Goal: Transaction & Acquisition: Purchase product/service

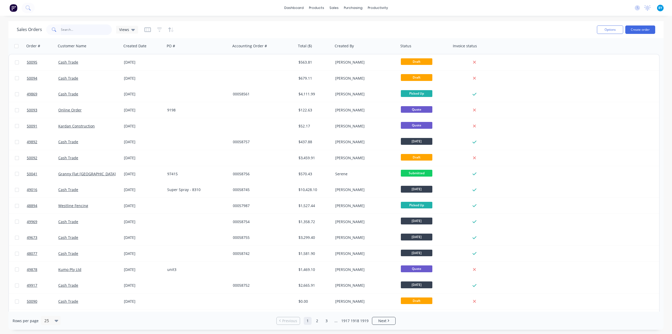
click at [77, 29] on input "text" at bounding box center [86, 29] width 51 height 11
click at [631, 32] on button "Create order" at bounding box center [640, 29] width 30 height 8
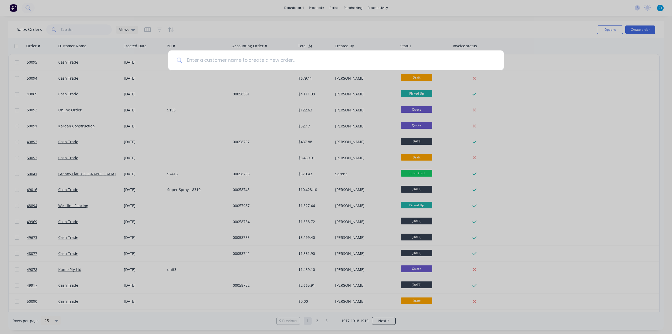
click at [312, 59] on input at bounding box center [338, 60] width 313 height 20
type input "c"
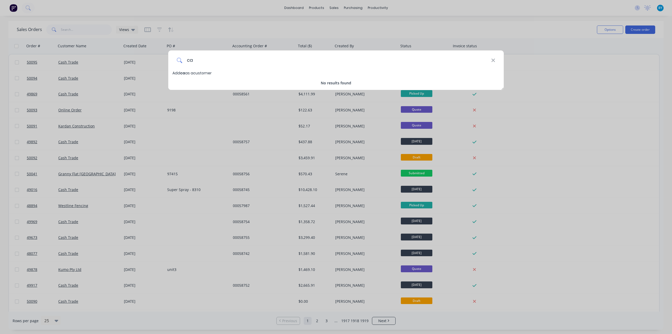
type input "c"
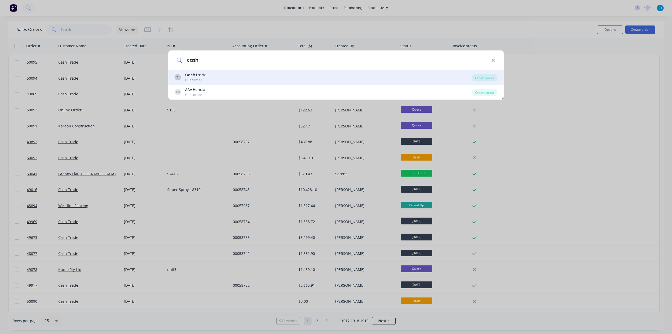
type input "cash"
click at [236, 75] on div "CT Cash Trade Customer" at bounding box center [323, 77] width 297 height 10
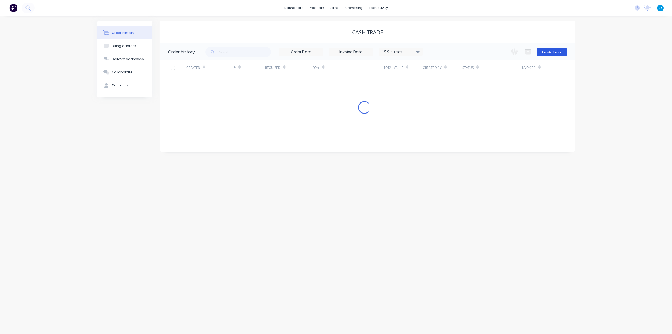
click at [554, 51] on button "Create Order" at bounding box center [552, 52] width 30 height 8
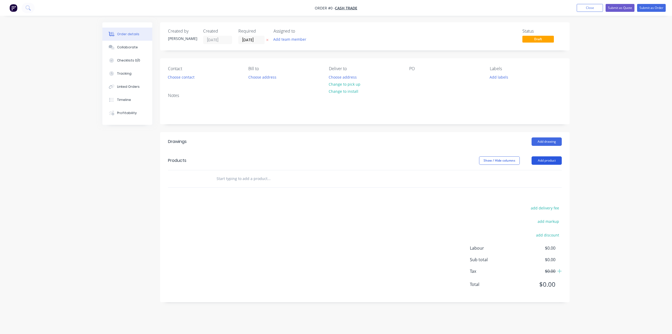
click at [545, 160] on button "Add product" at bounding box center [547, 160] width 30 height 8
click at [546, 171] on div "Product catalogue" at bounding box center [537, 174] width 40 height 8
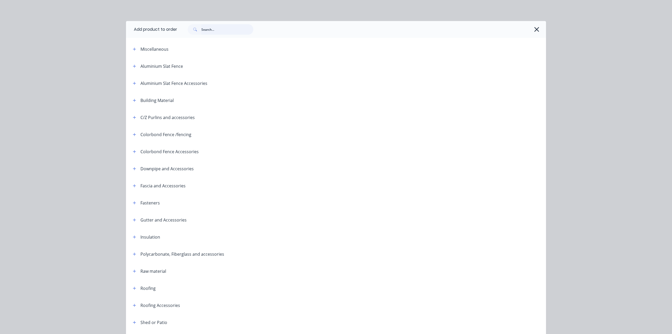
click at [221, 31] on input "text" at bounding box center [227, 29] width 52 height 11
type input "patio"
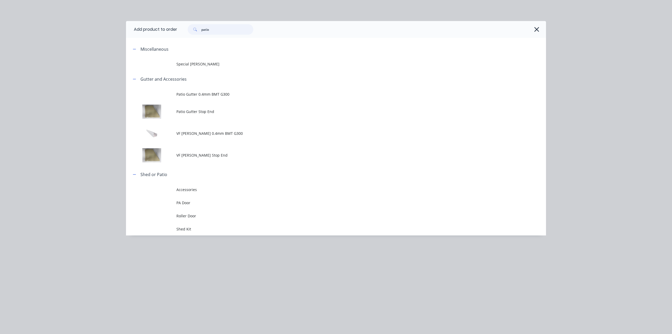
drag, startPoint x: 215, startPoint y: 31, endPoint x: 189, endPoint y: 29, distance: 26.3
click at [190, 29] on div "patio" at bounding box center [221, 29] width 66 height 11
type input "t"
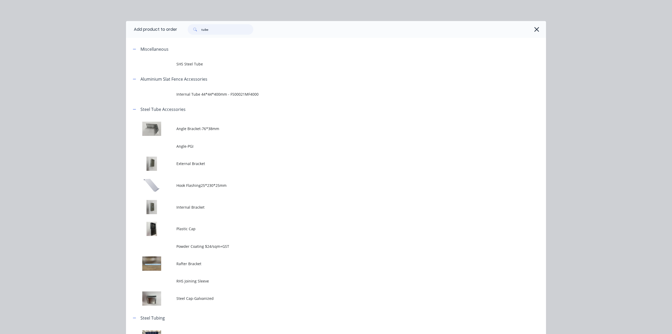
drag, startPoint x: 222, startPoint y: 30, endPoint x: 140, endPoint y: 31, distance: 81.9
click at [140, 31] on header "Add product to order tube" at bounding box center [336, 29] width 420 height 17
type input "patio"
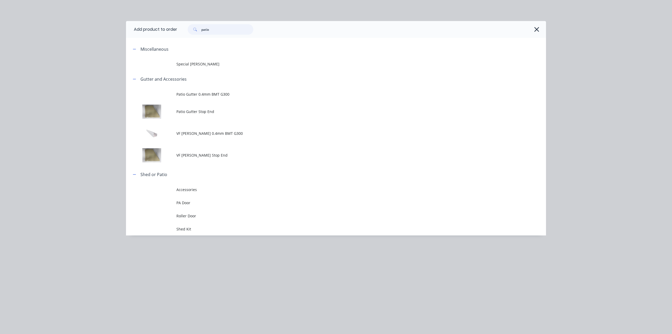
drag, startPoint x: 189, startPoint y: 28, endPoint x: 174, endPoint y: 24, distance: 15.6
click at [179, 25] on div "patio" at bounding box center [359, 29] width 364 height 11
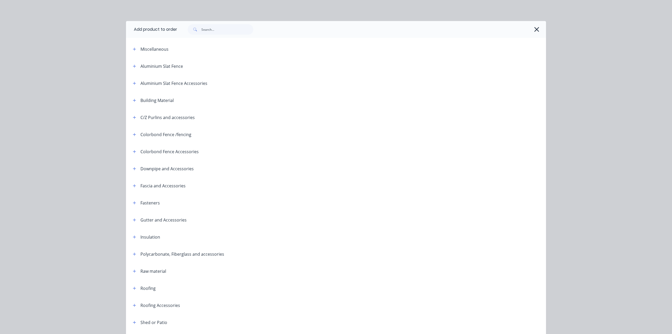
drag, startPoint x: 598, startPoint y: 95, endPoint x: 587, endPoint y: 98, distance: 11.9
click at [598, 95] on div "Add product to order Miscellaneous Colour bond fence kit : Height 1800mm; Total…" at bounding box center [336, 167] width 672 height 334
click at [537, 29] on icon "button" at bounding box center [537, 29] width 6 height 7
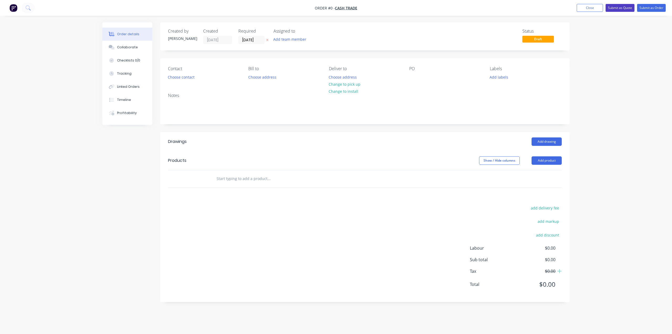
click at [621, 8] on button "Submit as Quote" at bounding box center [620, 8] width 29 height 8
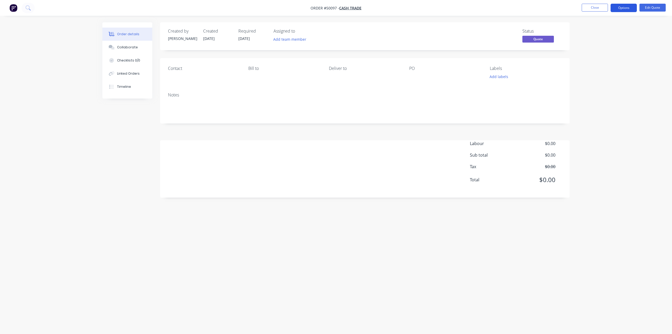
click at [624, 8] on button "Options" at bounding box center [624, 8] width 26 height 8
click at [599, 104] on div "Cancel Quote" at bounding box center [608, 106] width 48 height 8
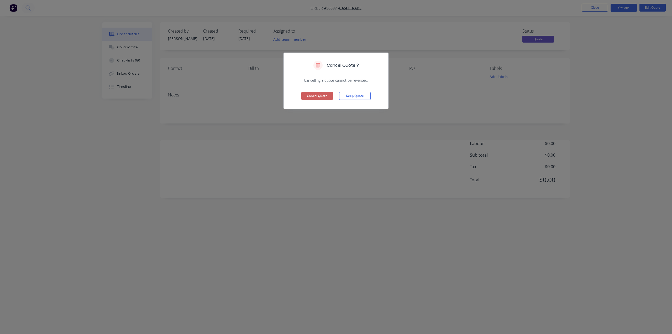
click at [323, 94] on button "Cancel Quote" at bounding box center [317, 96] width 32 height 8
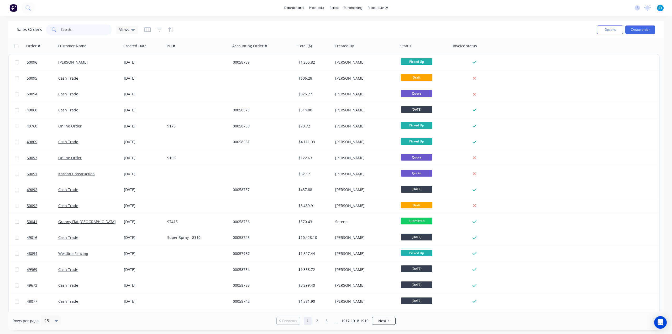
click at [64, 28] on input "text" at bounding box center [86, 29] width 51 height 11
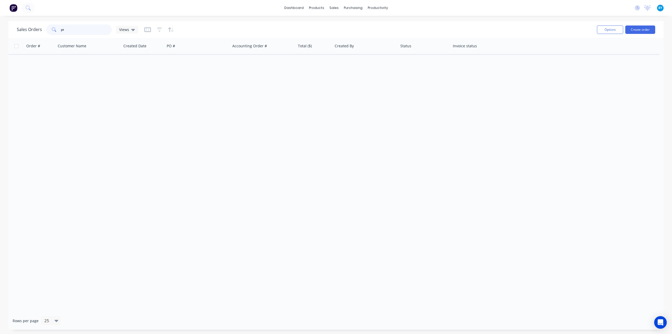
type input "p"
type input "PTC [GEOGRAPHIC_DATA]"
click at [348, 33] on div "Customers" at bounding box center [352, 35] width 19 height 5
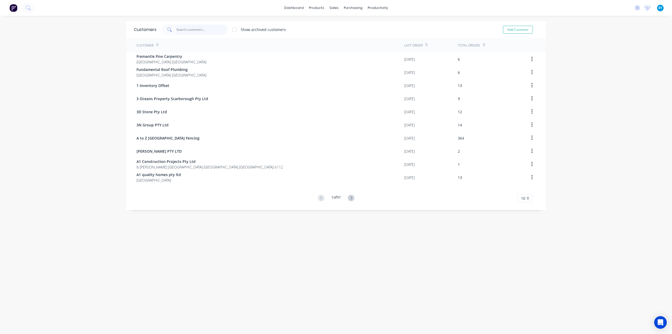
click at [192, 28] on input "text" at bounding box center [201, 29] width 51 height 11
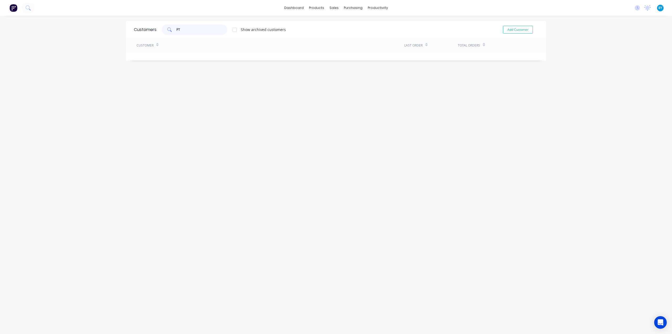
type input "P"
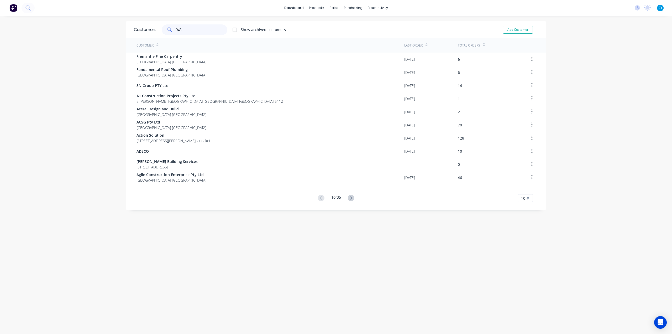
type input "W"
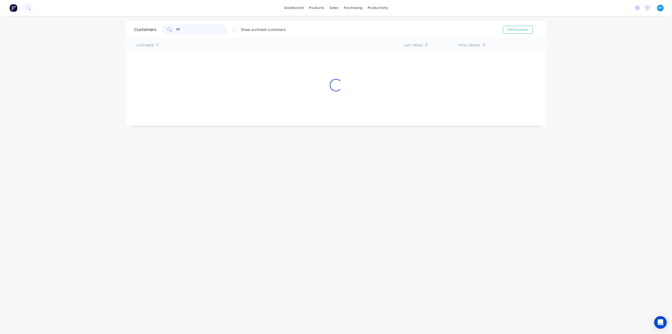
type input "P"
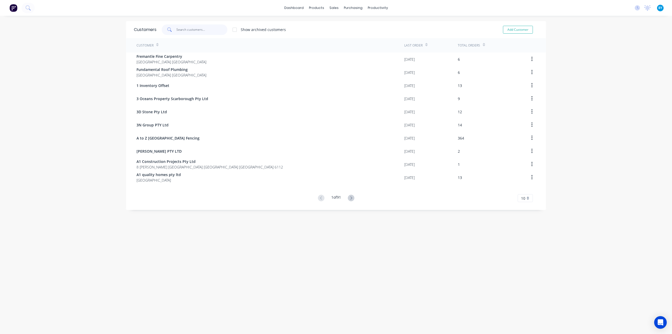
type input "G"
click at [539, 257] on div "Customers Show archived customers Add Customer Customer Last Order Total Orders…" at bounding box center [336, 180] width 420 height 318
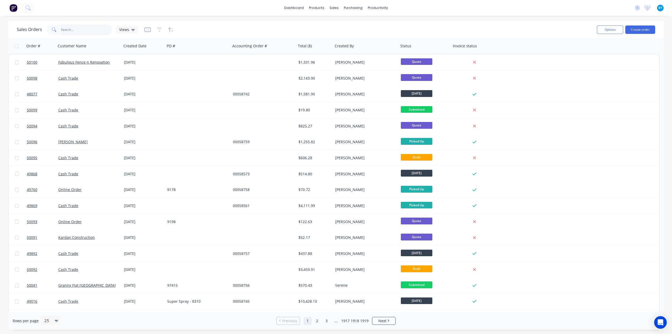
click at [74, 28] on input "text" at bounding box center [86, 29] width 51 height 11
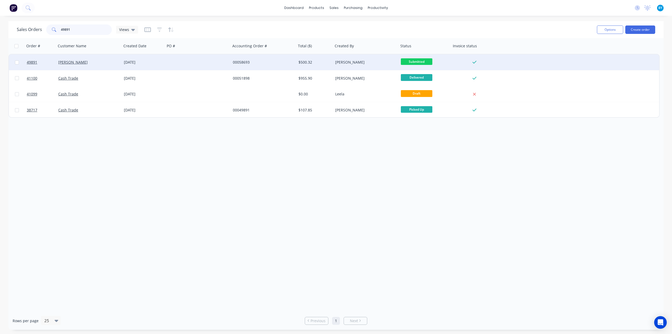
type input "49891"
click at [101, 63] on div "Nick Walsh" at bounding box center [87, 62] width 58 height 5
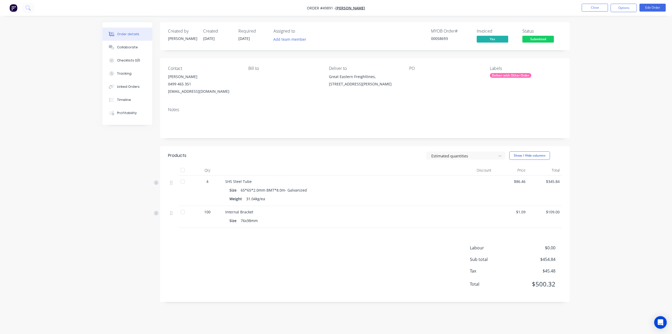
click at [608, 276] on div "Order details Collaborate Checklists 0/0 Tracking Linked Orders Timeline Profit…" at bounding box center [336, 167] width 672 height 334
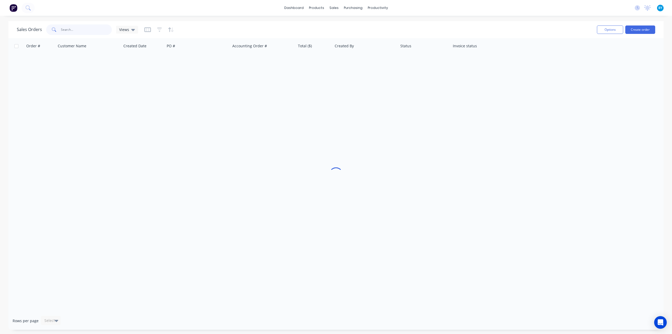
click at [93, 29] on input "text" at bounding box center [86, 29] width 51 height 11
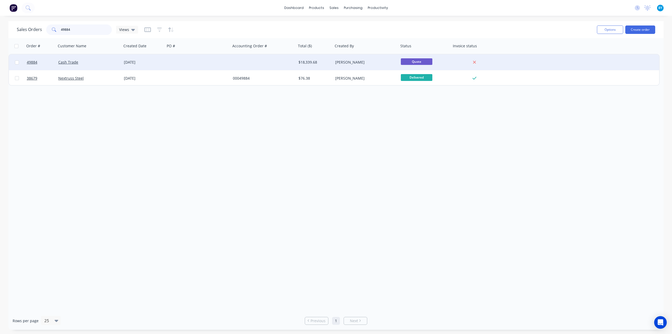
type input "49884"
click at [100, 65] on div "Cash Trade" at bounding box center [89, 62] width 66 height 16
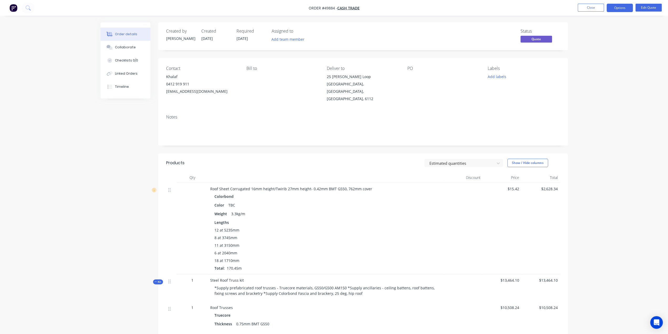
click at [245, 101] on div "Contact Khalaf 0412 919 911 kkhle250@gmail.com Bill to Deliver to 25 McCubbin L…" at bounding box center [363, 84] width 410 height 52
drag, startPoint x: 165, startPoint y: 77, endPoint x: 190, endPoint y: 78, distance: 25.2
click at [189, 78] on div "Contact Khalaf 0412 919 911 kkhle250@gmail.com Bill to Deliver to 25 McCubbin L…" at bounding box center [363, 84] width 410 height 52
click at [161, 95] on div "Contact Khalaf 0412 919 911 kkhle250@gmail.com Bill to Deliver to 25 McCubbin L…" at bounding box center [363, 84] width 410 height 52
drag, startPoint x: 163, startPoint y: 93, endPoint x: 229, endPoint y: 93, distance: 65.6
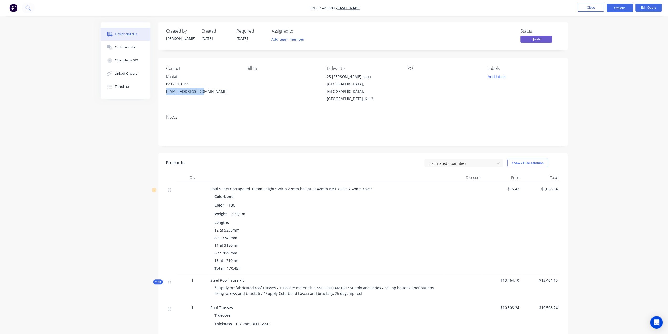
click at [229, 93] on div "Contact Khalaf 0412 919 911 kkhle250@gmail.com Bill to Deliver to 25 McCubbin L…" at bounding box center [363, 84] width 410 height 52
copy div "kkhle250@gmail.com"
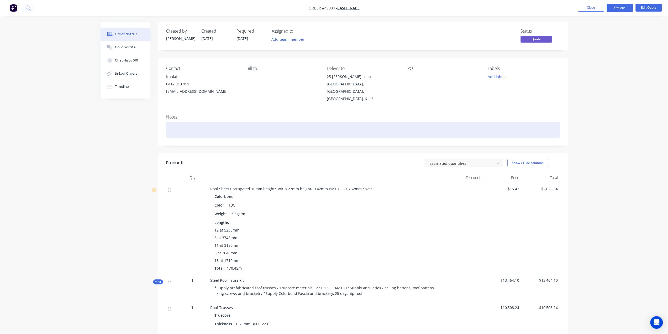
click at [375, 122] on div at bounding box center [363, 130] width 394 height 16
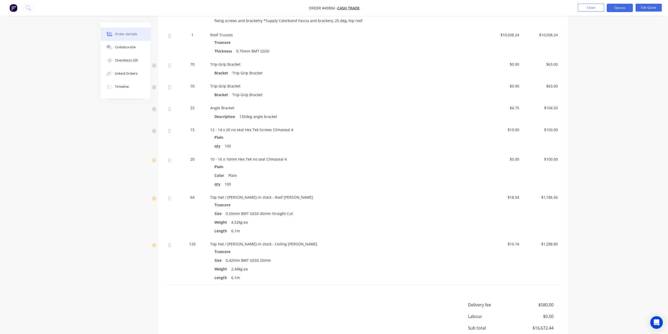
scroll to position [309, 0]
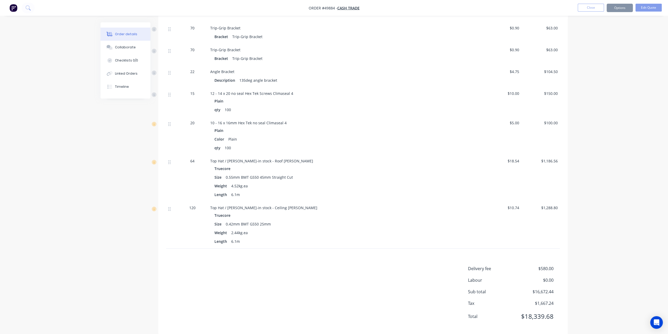
click at [554, 243] on div "Products Estimated quantities Show / Hide columns Qty Discount Price Total Roof…" at bounding box center [363, 89] width 410 height 489
drag, startPoint x: 551, startPoint y: 258, endPoint x: 579, endPoint y: 257, distance: 28.1
click at [578, 258] on div "Order details Collaborate Checklists 0/0 Linked Orders Timeline Order details C…" at bounding box center [334, 16] width 668 height 650
click at [580, 266] on div "Order details Collaborate Checklists 0/0 Linked Orders Timeline Order details C…" at bounding box center [334, 16] width 668 height 650
drag, startPoint x: 537, startPoint y: 258, endPoint x: 562, endPoint y: 260, distance: 24.2
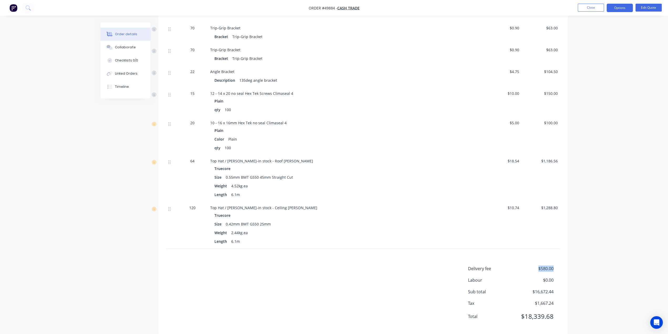
click at [560, 265] on div "Delivery fee $580.00 Labour $0.00 Sub total $16,672.44 Tax $1,667.24 Total $18,…" at bounding box center [363, 295] width 410 height 61
click at [574, 271] on div "Order details Collaborate Checklists 0/0 Linked Orders Timeline Order details C…" at bounding box center [334, 16] width 668 height 650
drag, startPoint x: 544, startPoint y: 270, endPoint x: 567, endPoint y: 273, distance: 23.6
click at [566, 272] on div "Delivery fee $580.00 Labour $0.00 Sub total $16,672.44 Tax $1,667.24 Total $18,…" at bounding box center [363, 295] width 410 height 61
drag, startPoint x: 566, startPoint y: 280, endPoint x: 541, endPoint y: 282, distance: 25.4
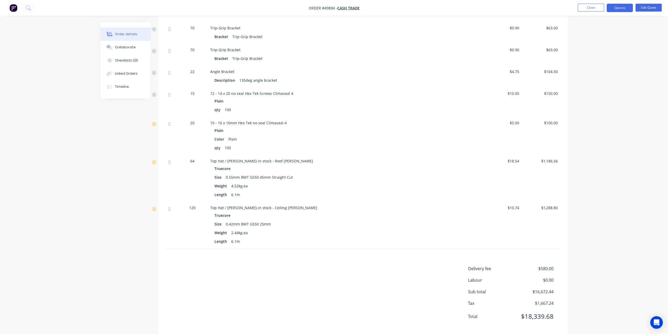
click at [566, 280] on div "Delivery fee $580.00 Labour $0.00 Sub total $16,672.44 Tax $1,667.24 Total $18,…" at bounding box center [363, 295] width 410 height 61
drag, startPoint x: 533, startPoint y: 284, endPoint x: 579, endPoint y: 283, distance: 45.4
click at [581, 282] on div "Order details Collaborate Checklists 0/0 Linked Orders Timeline Order details C…" at bounding box center [334, 16] width 668 height 650
click at [566, 293] on div "Delivery fee $580.00 Labour $0.00 Sub total $16,672.44 Tax $1,667.24 Total $18,…" at bounding box center [363, 295] width 410 height 61
drag, startPoint x: 533, startPoint y: 293, endPoint x: 564, endPoint y: 295, distance: 30.2
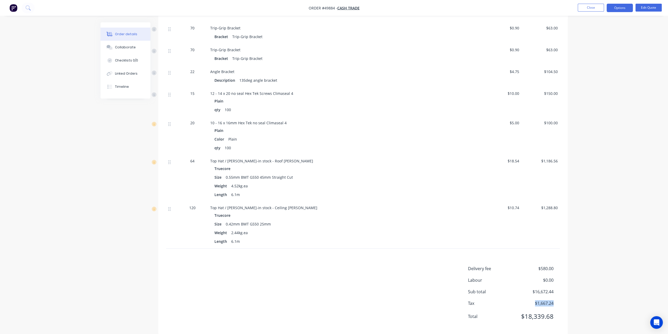
click at [563, 295] on div "Delivery fee $580.00 Labour $0.00 Sub total $16,672.44 Tax $1,667.24 Total $18,…" at bounding box center [363, 295] width 410 height 61
click at [571, 294] on div "Order details Collaborate Checklists 0/0 Linked Orders Timeline Order details C…" at bounding box center [334, 28] width 478 height 628
click at [531, 288] on span "$16,672.44" at bounding box center [534, 291] width 39 height 6
drag, startPoint x: 336, startPoint y: 271, endPoint x: 337, endPoint y: 266, distance: 4.7
click at [336, 271] on div "Delivery fee $580.00 Labour $0.00 Sub total $16,672.44 Tax $1,667.24 Total $18,…" at bounding box center [363, 295] width 394 height 61
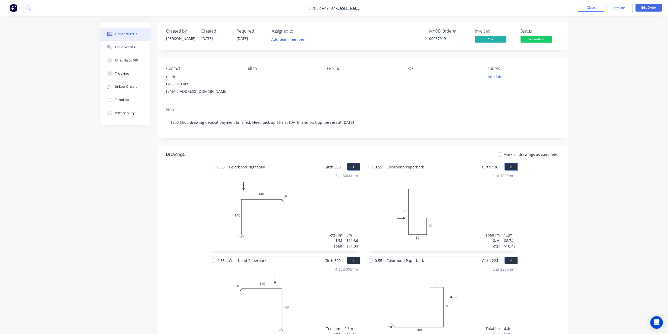
click at [12, 9] on img "button" at bounding box center [13, 8] width 8 height 8
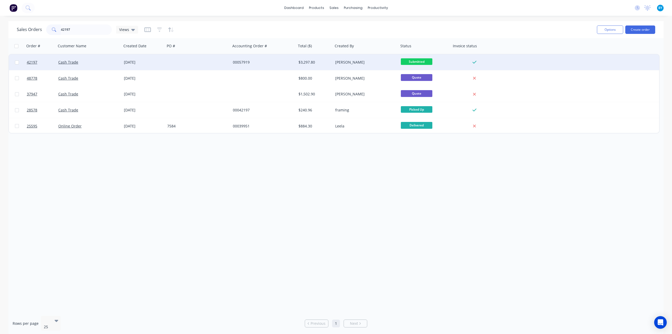
type input "42197"
click at [92, 65] on div "Cash Trade" at bounding box center [89, 62] width 66 height 16
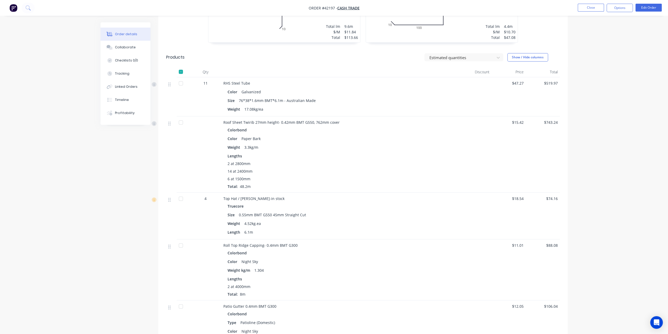
scroll to position [297, 0]
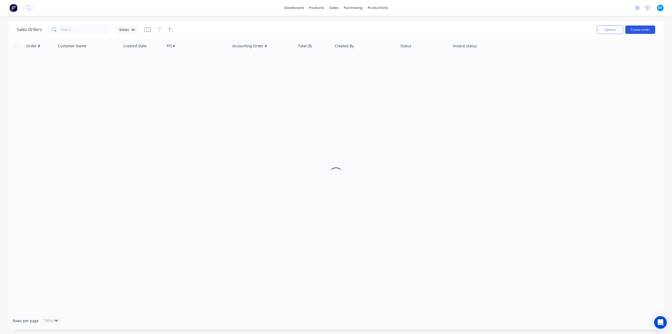
click at [643, 31] on button "Create order" at bounding box center [640, 29] width 30 height 8
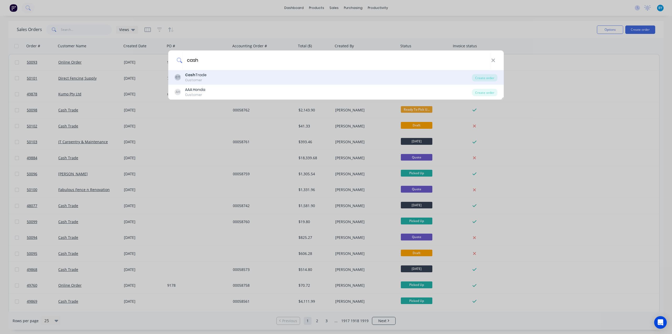
type input "cash"
click at [218, 77] on div "CT Cash Trade Customer" at bounding box center [323, 77] width 297 height 10
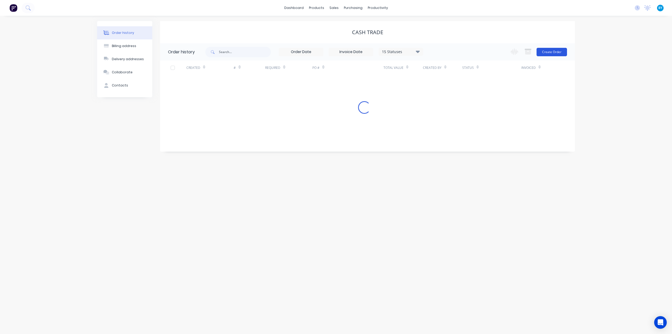
click at [553, 50] on button "Create Order" at bounding box center [552, 52] width 30 height 8
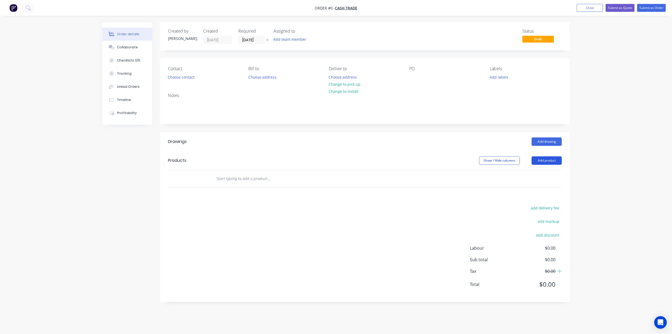
drag, startPoint x: 548, startPoint y: 156, endPoint x: 539, endPoint y: 166, distance: 13.4
click at [548, 156] on button "Add product" at bounding box center [547, 160] width 30 height 8
click at [539, 172] on div "Product catalogue" at bounding box center [537, 174] width 40 height 8
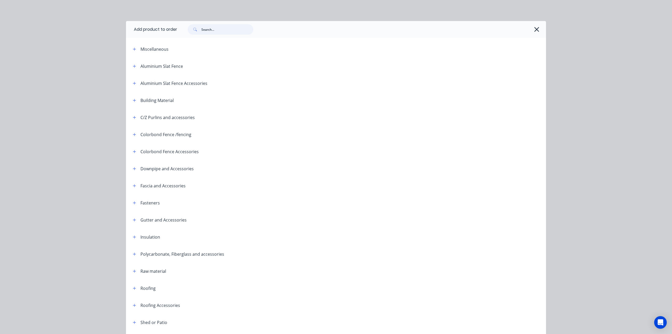
click at [207, 29] on input "text" at bounding box center [227, 29] width 52 height 11
type input "s"
type input "r"
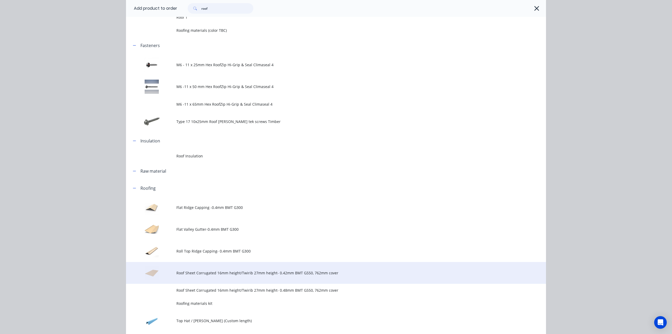
scroll to position [96, 0]
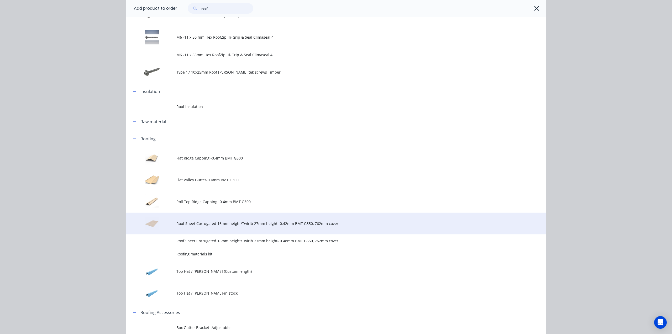
type input "roof"
click at [274, 225] on span "Roof Sheet Corrugated 16mm height/Twirib 27mm height- 0.42mm BMT G550, 762mm co…" at bounding box center [324, 224] width 296 height 6
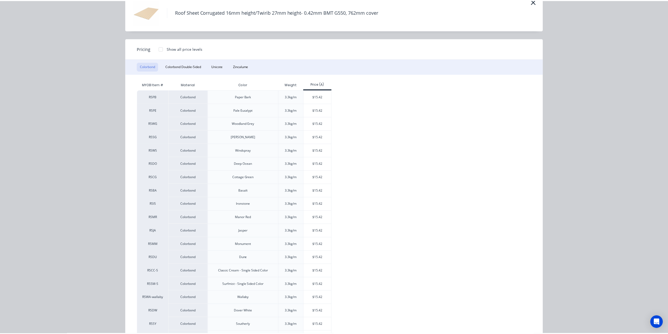
scroll to position [65, 0]
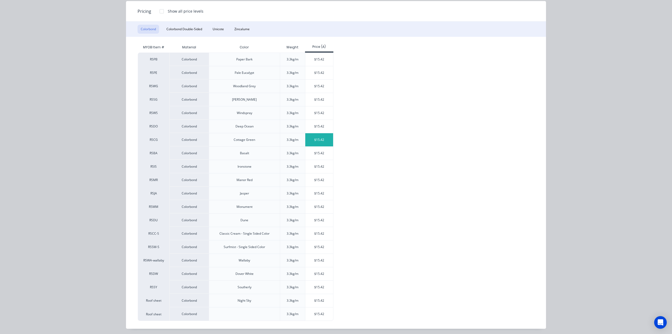
click at [314, 140] on div "$15.42" at bounding box center [319, 139] width 28 height 13
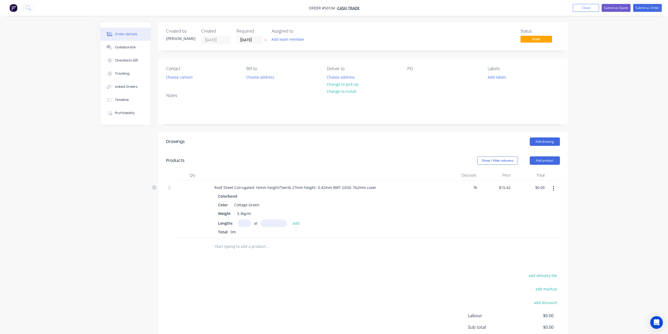
click at [246, 223] on input "text" at bounding box center [244, 223] width 13 height 8
type input "4"
type input "2860"
click at [290, 219] on button "add" at bounding box center [296, 222] width 12 height 7
type input "$176.40"
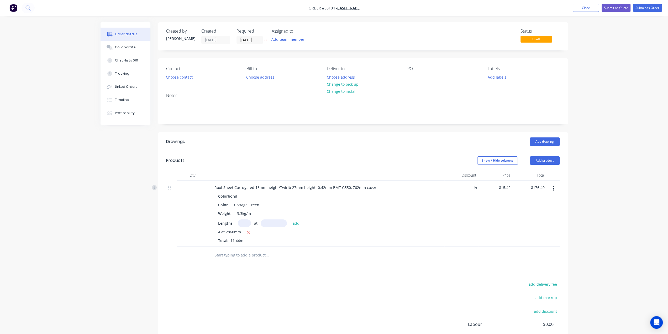
click at [395, 221] on div "Lengths at add" at bounding box center [326, 223] width 216 height 8
click at [541, 160] on button "Add product" at bounding box center [545, 160] width 30 height 8
click at [538, 170] on div "Product catalogue" at bounding box center [535, 174] width 40 height 8
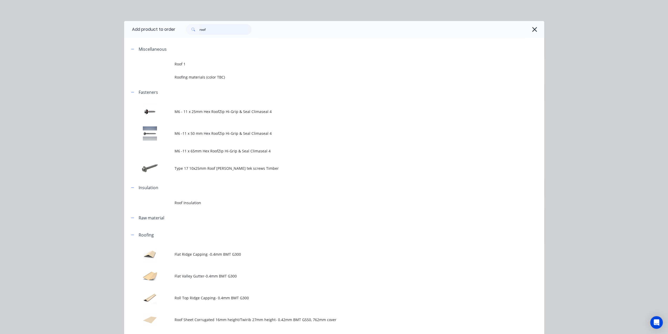
drag, startPoint x: 213, startPoint y: 30, endPoint x: 180, endPoint y: 30, distance: 33.1
click at [181, 30] on div "roof" at bounding box center [216, 29] width 71 height 11
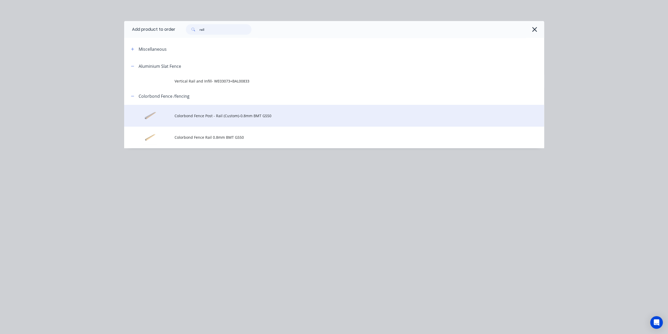
type input "rail"
click at [275, 116] on span "Colorbond Fence Post - Rail (Custom)-0.8mm BMT G550" at bounding box center [323, 116] width 296 height 6
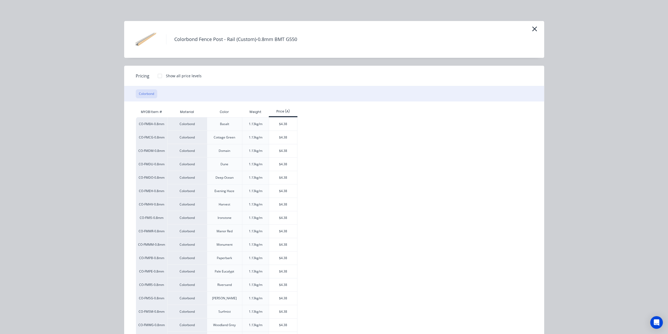
scroll to position [24, 0]
click at [532, 27] on icon "button" at bounding box center [535, 28] width 6 height 7
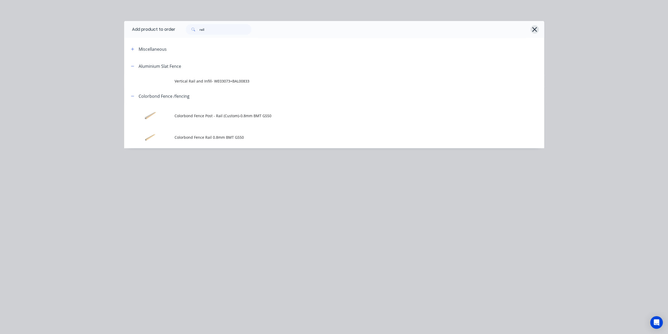
click at [536, 27] on icon "button" at bounding box center [535, 29] width 6 height 7
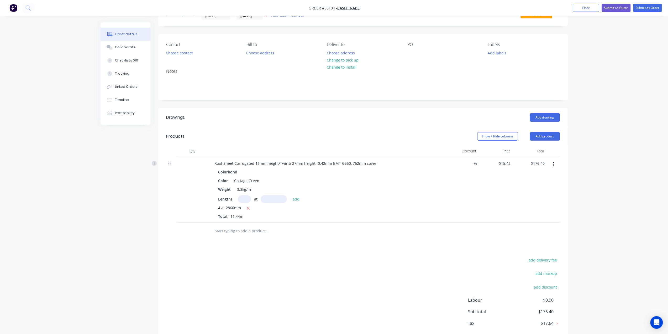
click at [242, 198] on input "text" at bounding box center [244, 199] width 13 height 8
type input "5"
type input "3600"
click at [290, 195] on button "add" at bounding box center [296, 198] width 12 height 7
click at [249, 216] on icon "button" at bounding box center [247, 216] width 3 height 5
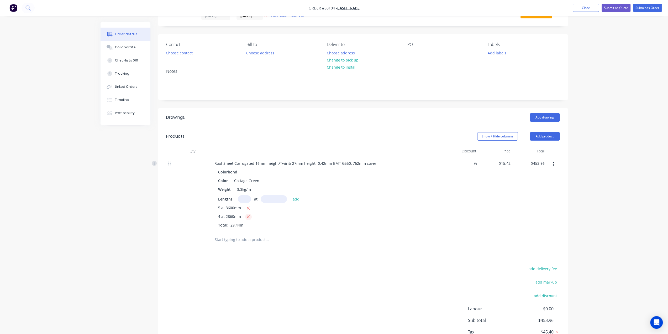
type input "$277.56"
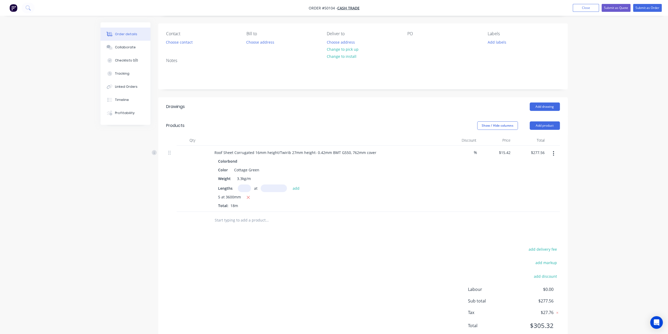
scroll to position [51, 0]
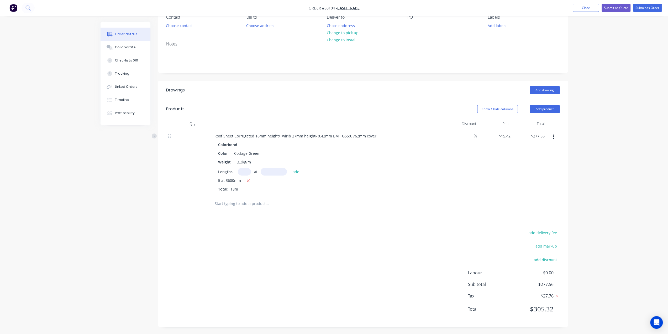
click at [359, 244] on div "add delivery fee add markup add discount Labour $0.00 Sub total $277.56 Tax $27…" at bounding box center [363, 274] width 394 height 90
click at [382, 221] on div "Drawings Add drawing Products Show / Hide columns Add product Qty Discount Pric…" at bounding box center [363, 204] width 410 height 246
click at [345, 212] on div "Drawings Add drawing Products Show / Hide columns Add product Qty Discount Pric…" at bounding box center [363, 204] width 410 height 246
click at [393, 221] on div "Drawings Add drawing Products Show / Hide columns Add product Qty Discount Pric…" at bounding box center [363, 204] width 410 height 246
click at [539, 156] on div "$277.56 $277.56" at bounding box center [530, 162] width 34 height 66
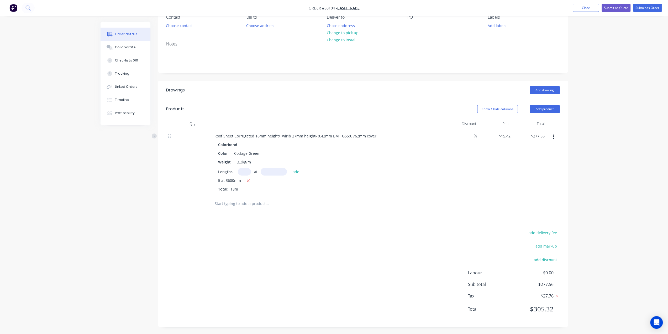
click at [547, 109] on button "Add product" at bounding box center [545, 109] width 30 height 8
click at [539, 122] on div "Product catalogue" at bounding box center [535, 122] width 40 height 8
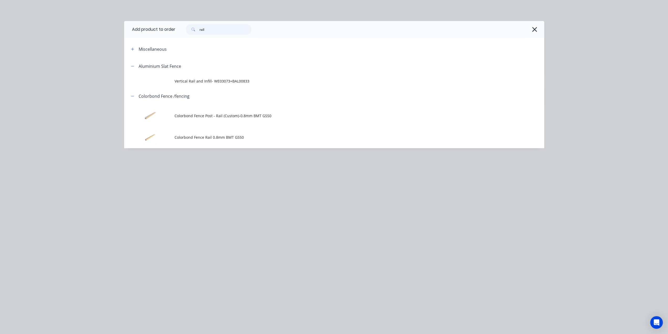
drag, startPoint x: 218, startPoint y: 32, endPoint x: 195, endPoint y: 23, distance: 25.0
click at [197, 24] on div "rail" at bounding box center [219, 29] width 66 height 11
type input "s"
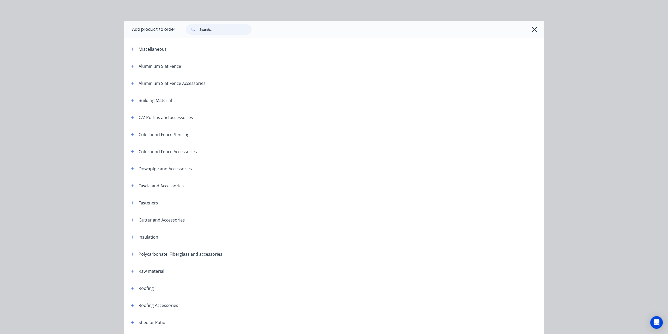
type input "s"
type input "f"
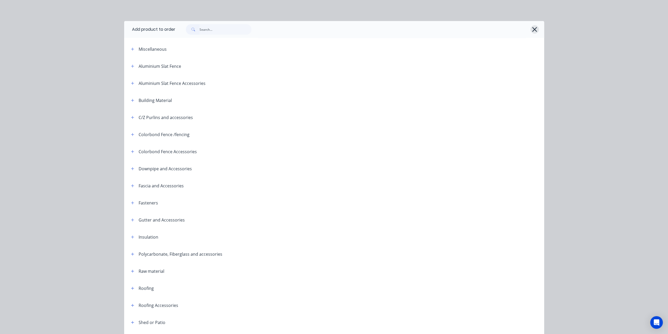
click at [534, 30] on icon "button" at bounding box center [535, 29] width 6 height 7
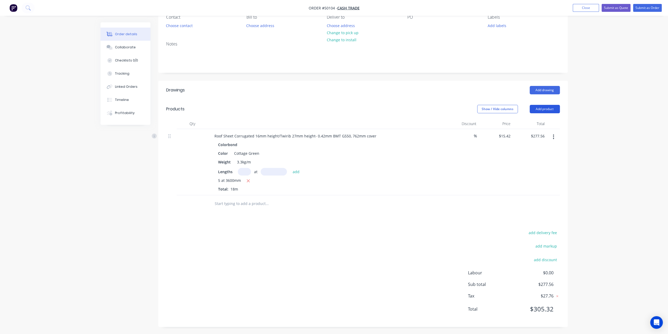
click at [546, 107] on button "Add product" at bounding box center [545, 109] width 30 height 8
click at [546, 119] on div "Product catalogue" at bounding box center [535, 122] width 40 height 8
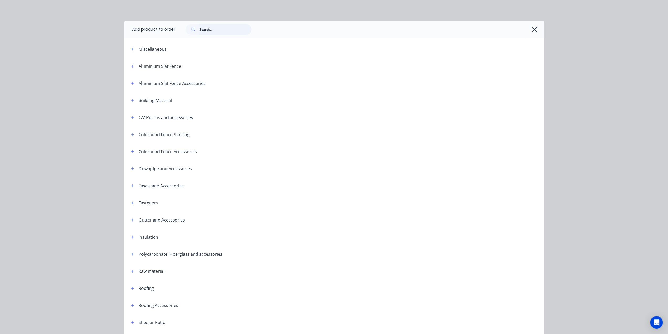
click at [224, 30] on input "text" at bounding box center [226, 29] width 52 height 11
type input "d"
type input "s"
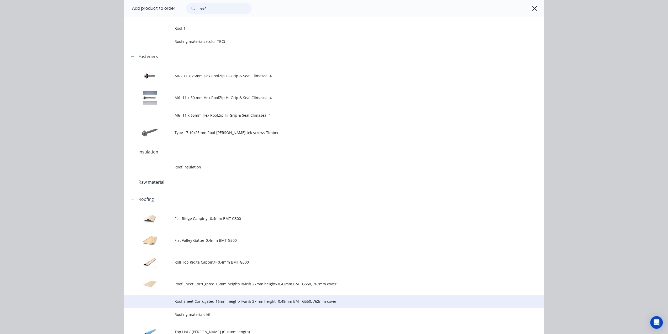
scroll to position [114, 0]
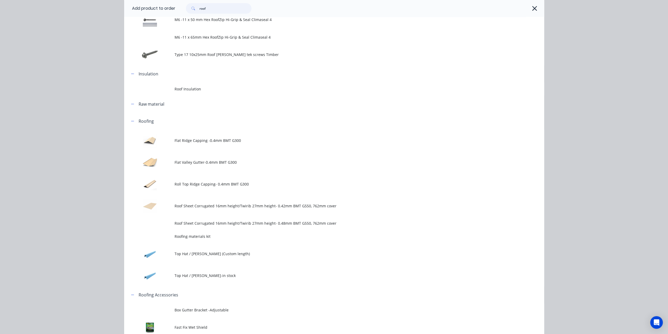
type input "roof"
click at [202, 206] on span "Roof Sheet Corrugated 16mm height/Twirib 27mm height- 0.42mm BMT G550, 762mm co…" at bounding box center [323, 206] width 296 height 6
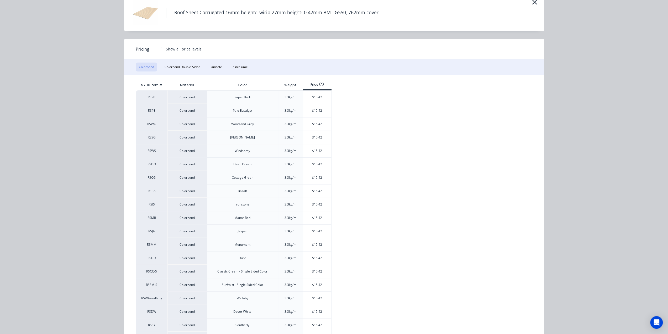
scroll to position [65, 0]
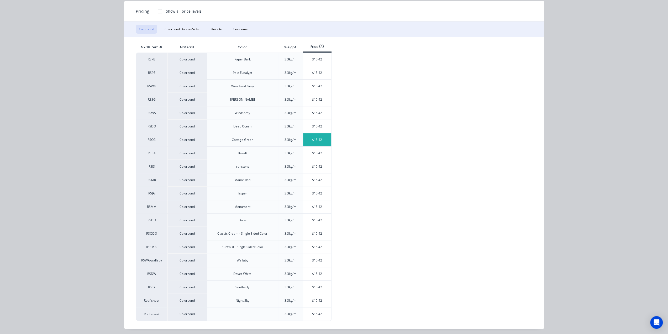
click at [308, 137] on div "$15.42" at bounding box center [317, 139] width 28 height 13
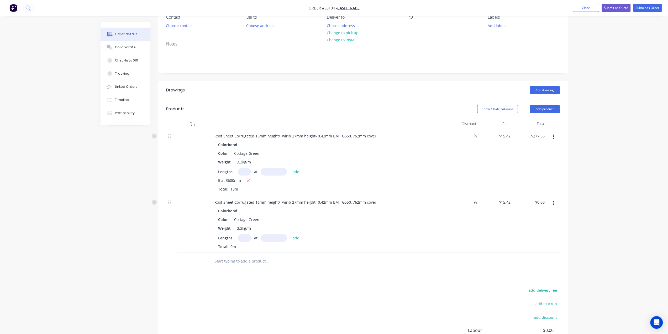
click at [244, 236] on input "text" at bounding box center [244, 238] width 13 height 8
drag, startPoint x: 613, startPoint y: 239, endPoint x: 353, endPoint y: 240, distance: 260.1
click at [613, 239] on div "Order details Collaborate Checklists 0/0 Tracking Linked Orders Timeline Profit…" at bounding box center [334, 170] width 668 height 443
click at [249, 238] on input "text" at bounding box center [244, 238] width 13 height 8
type input "4"
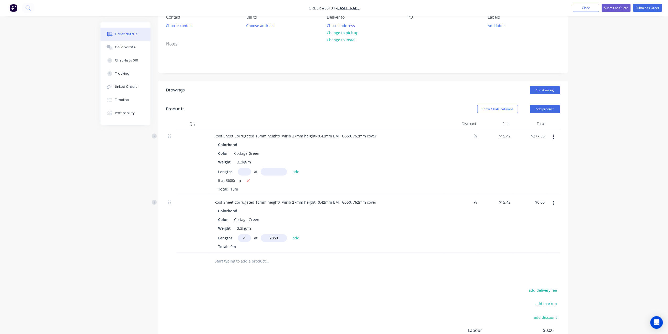
type input "2860"
click at [290, 234] on button "add" at bounding box center [296, 237] width 12 height 7
type input "$176.40"
click at [553, 137] on icon "button" at bounding box center [553, 137] width 1 height 6
click at [524, 183] on div "Delete" at bounding box center [535, 182] width 40 height 8
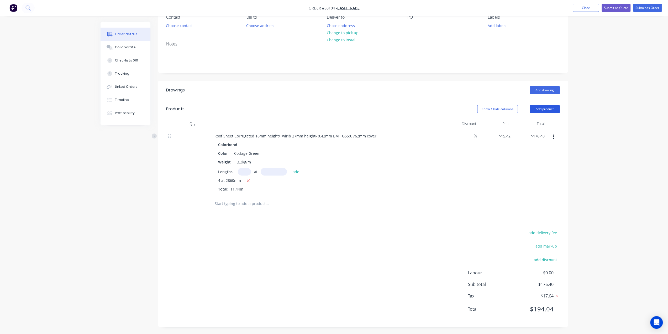
click at [542, 108] on button "Add product" at bounding box center [545, 109] width 30 height 8
click at [540, 119] on div "Product catalogue" at bounding box center [535, 122] width 40 height 8
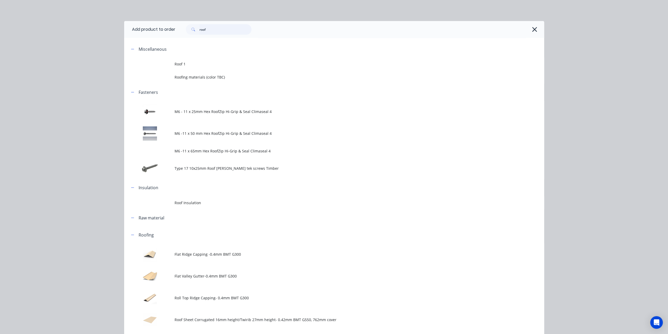
drag, startPoint x: 206, startPoint y: 31, endPoint x: 185, endPoint y: 32, distance: 20.5
click at [186, 32] on div "roof" at bounding box center [219, 29] width 66 height 11
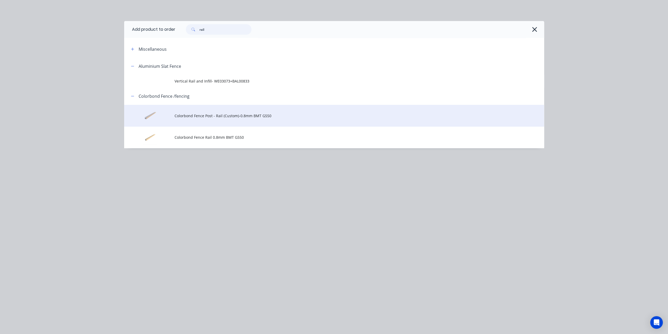
type input "rail"
click at [273, 116] on span "Colorbond Fence Post - Rail (Custom)-0.8mm BMT G550" at bounding box center [323, 116] width 296 height 6
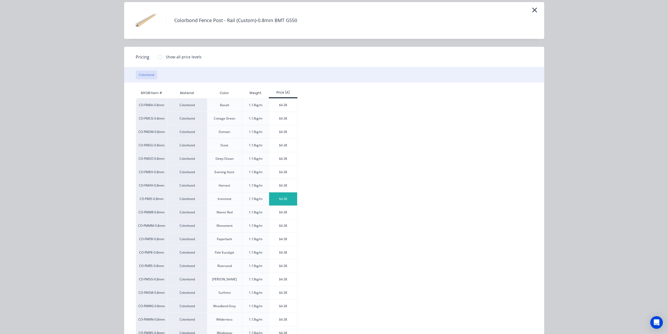
scroll to position [51, 0]
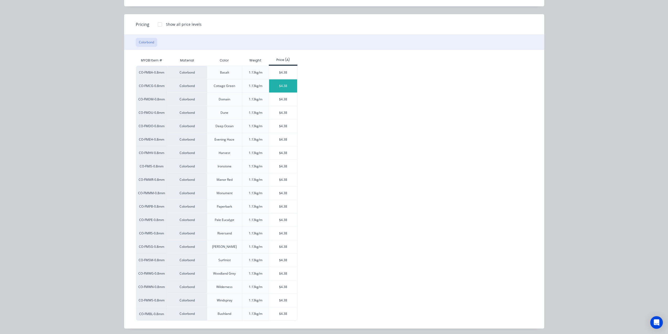
click at [279, 84] on div "$4.38" at bounding box center [283, 85] width 28 height 13
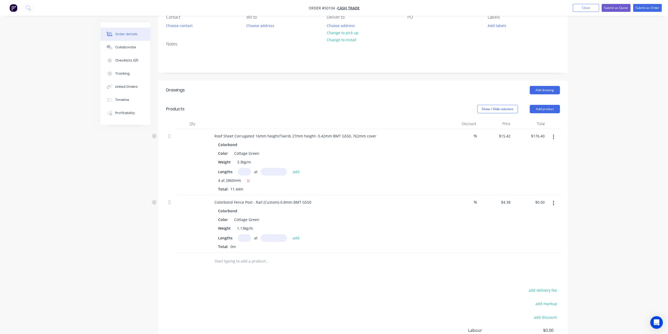
click at [245, 236] on input "text" at bounding box center [244, 238] width 13 height 8
type input "2"
type input "2860"
click at [290, 234] on button "add" at bounding box center [296, 237] width 12 height 7
type input "$25.05"
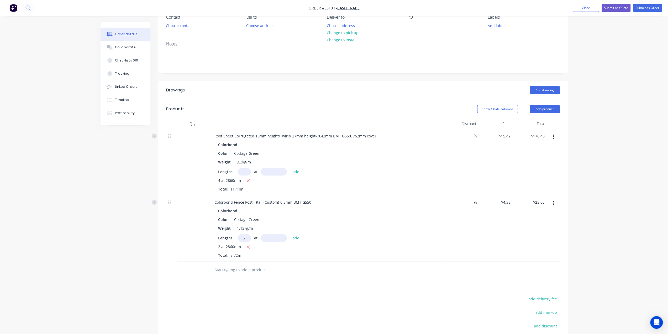
type input "2"
type input "1940"
click at [290, 234] on button "add" at bounding box center [296, 237] width 12 height 7
click at [249, 254] on icon "button" at bounding box center [247, 255] width 3 height 5
type input "$25.05"
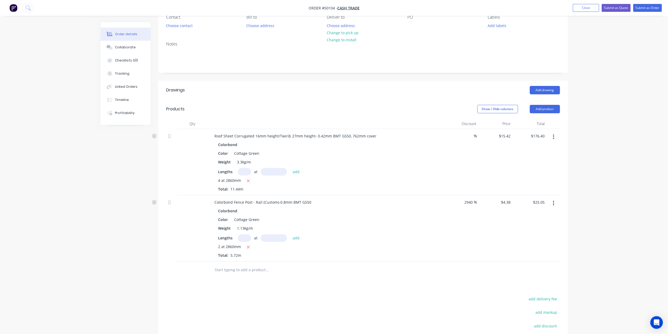
click at [244, 236] on input "text" at bounding box center [244, 238] width 13 height 8
click at [250, 238] on input "text" at bounding box center [244, 238] width 13 height 8
click at [472, 202] on input "2940" at bounding box center [468, 202] width 11 height 8
type input "2"
click at [446, 236] on div "%" at bounding box center [461, 228] width 34 height 66
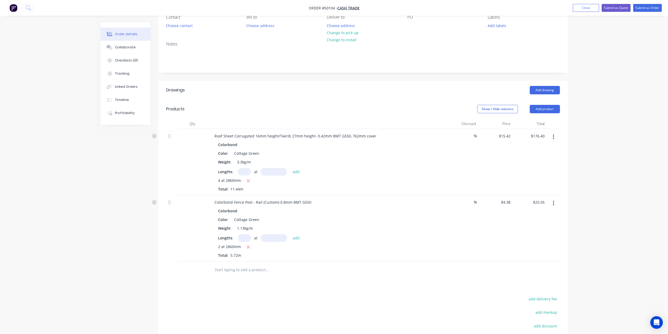
click at [247, 234] on input "text" at bounding box center [244, 238] width 13 height 8
type input "2"
type input "2940"
click at [290, 234] on button "add" at bounding box center [296, 237] width 12 height 7
type input "$50.81"
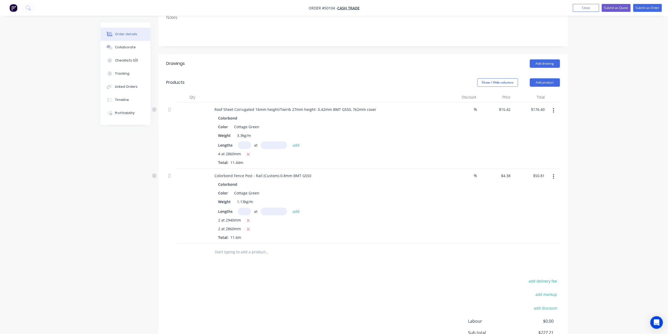
scroll to position [126, 0]
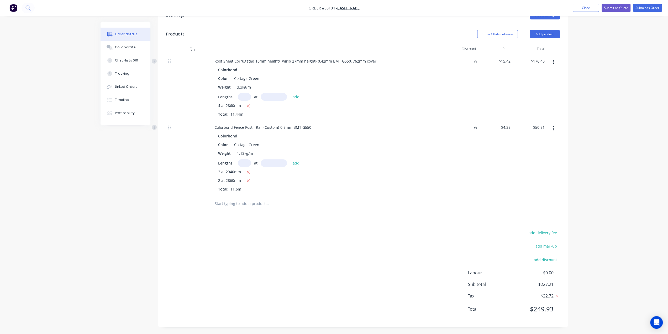
click at [376, 218] on div "Drawings Add drawing Products Show / Hide columns Add product Qty Discount Pric…" at bounding box center [363, 166] width 410 height 321
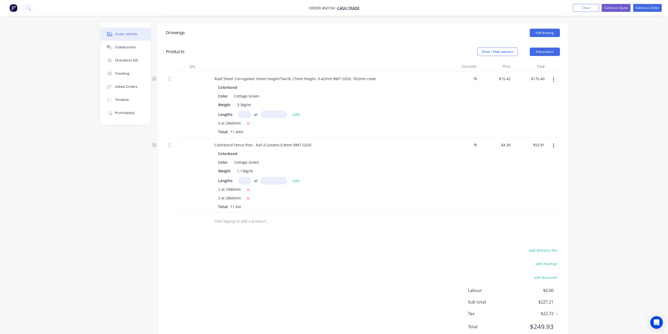
click at [376, 219] on div at bounding box center [302, 221] width 185 height 11
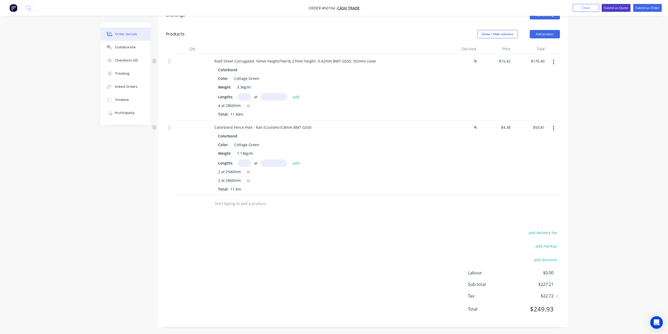
click at [616, 8] on button "Submit as Quote" at bounding box center [616, 8] width 29 height 8
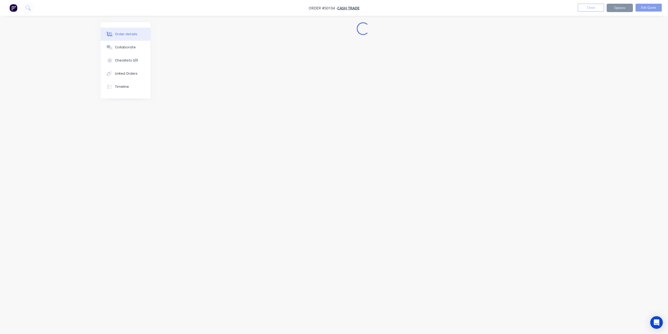
scroll to position [0, 0]
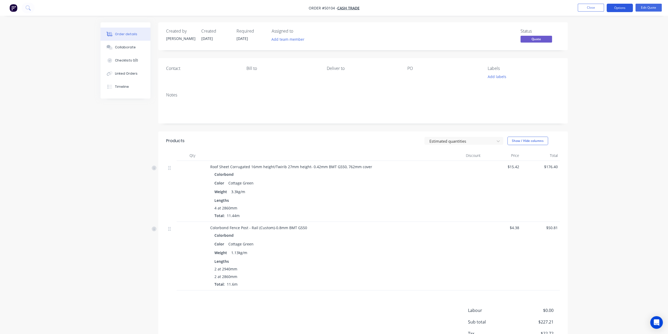
click at [618, 8] on button "Options" at bounding box center [620, 8] width 26 height 8
click at [601, 31] on div "Quote" at bounding box center [604, 32] width 48 height 8
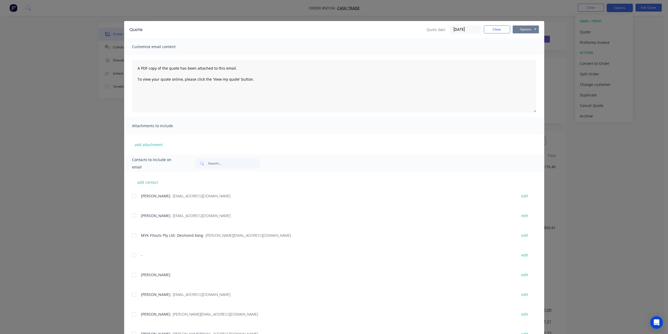
click at [518, 28] on button "Options" at bounding box center [526, 29] width 26 height 8
click at [516, 47] on button "Print" at bounding box center [530, 47] width 34 height 9
